Goal: Find specific page/section: Find specific page/section

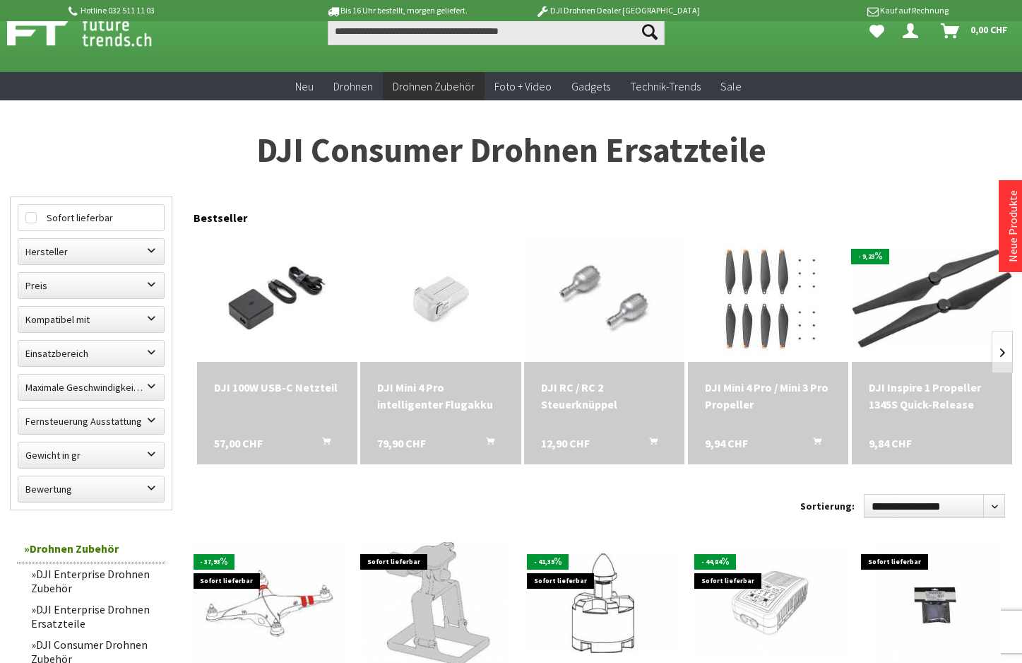
scroll to position [34, 0]
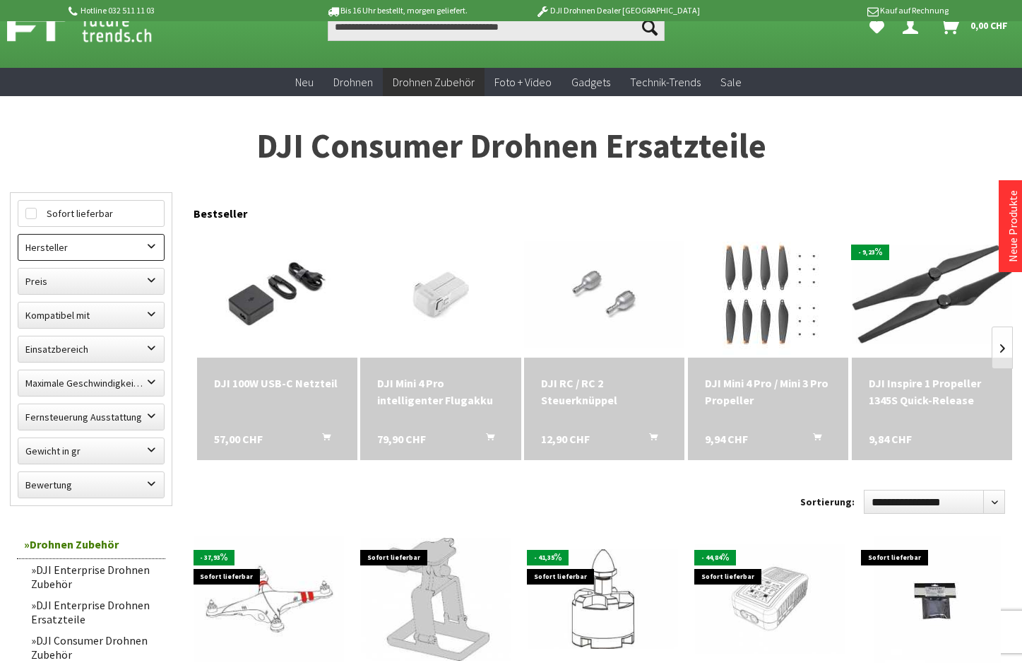
click at [115, 255] on label "Hersteller" at bounding box center [91, 247] width 146 height 25
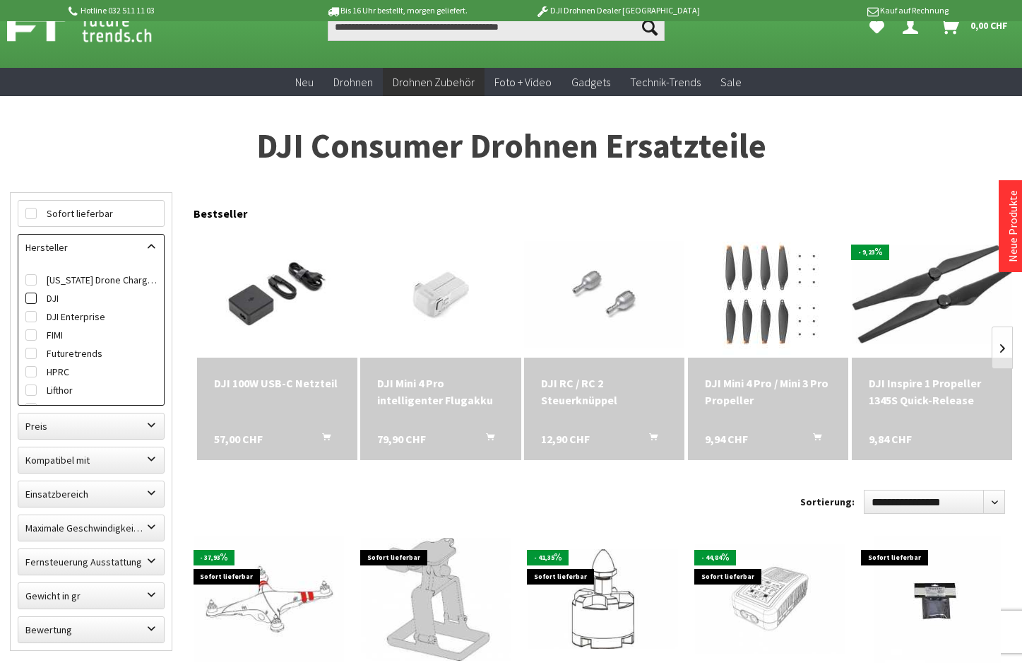
click at [52, 299] on label "DJI" at bounding box center [90, 298] width 131 height 18
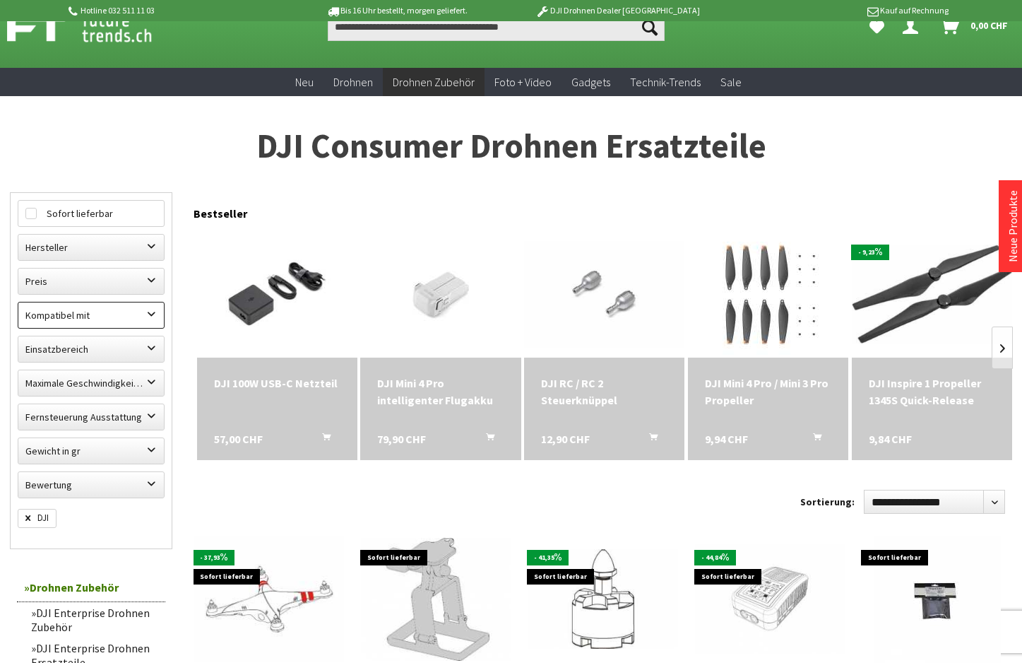
click at [124, 313] on label "Kompatibel mit" at bounding box center [91, 314] width 146 height 25
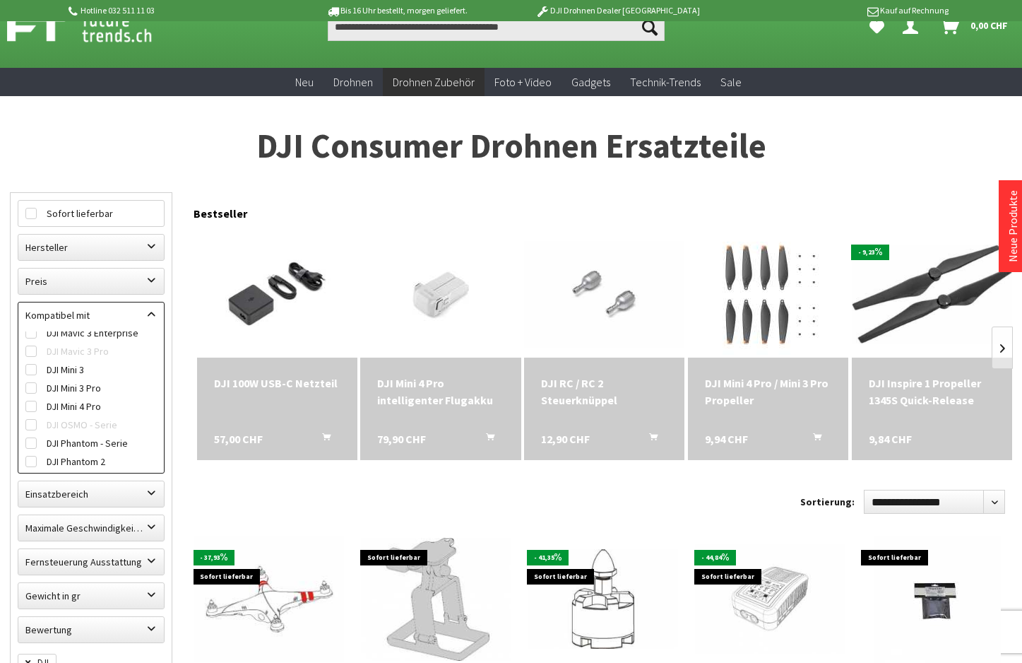
scroll to position [244, 0]
click at [81, 402] on label "DJI Mini 4 Pro" at bounding box center [90, 403] width 131 height 18
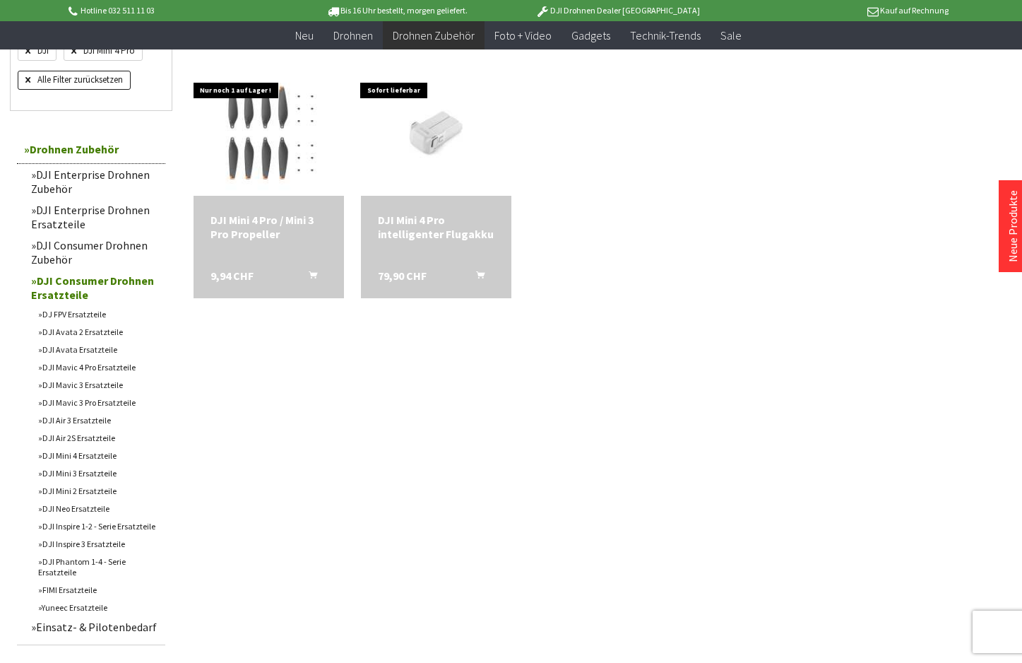
scroll to position [478, 0]
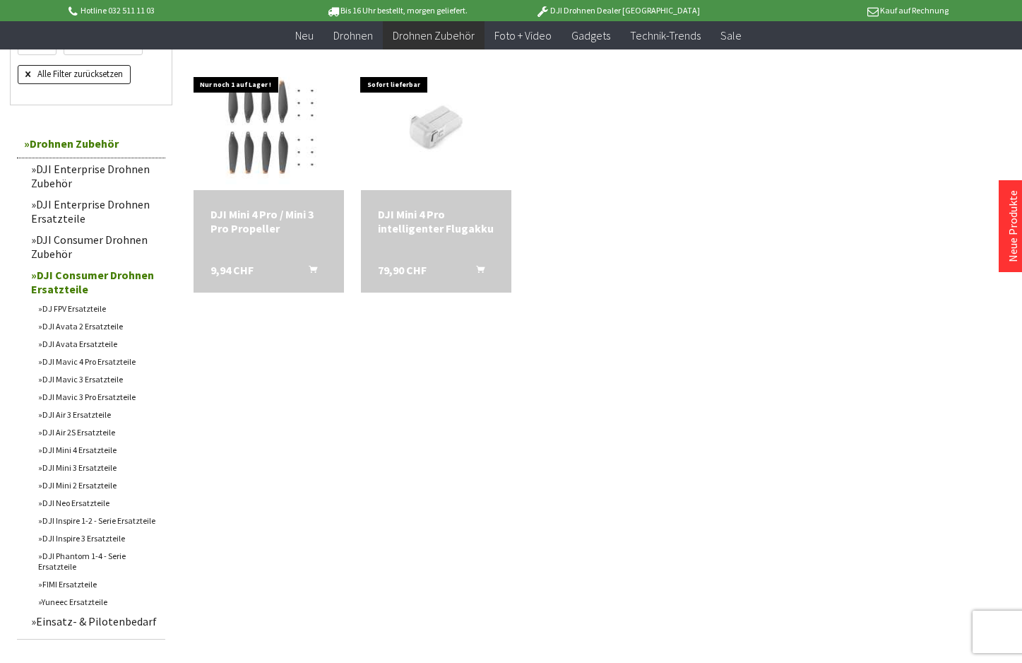
click at [95, 459] on link "DJI Mini 4 Ersatzteile" at bounding box center [98, 450] width 134 height 18
